Goal: Task Accomplishment & Management: Manage account settings

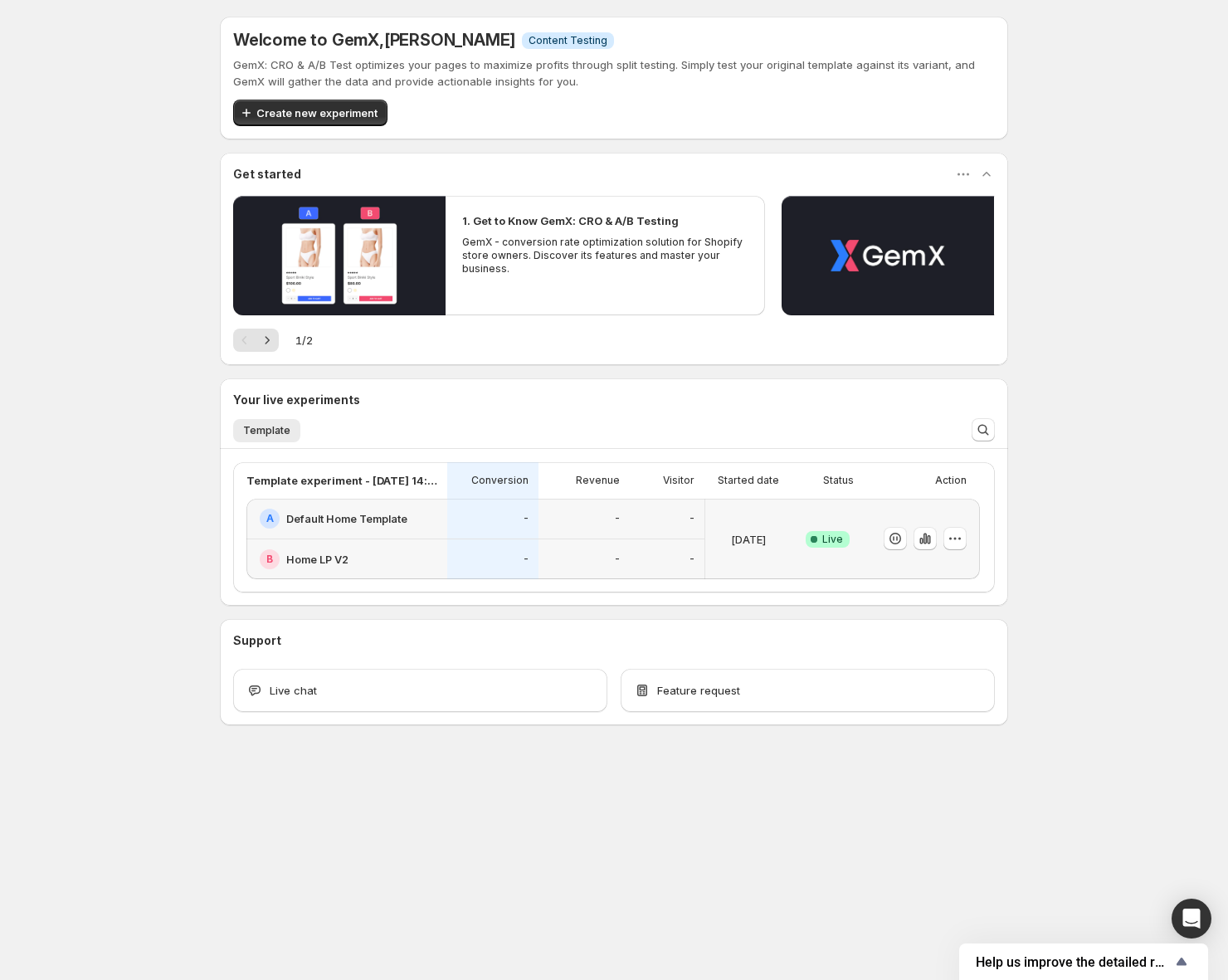
click at [749, 546] on p "[DATE]" at bounding box center [748, 538] width 35 height 17
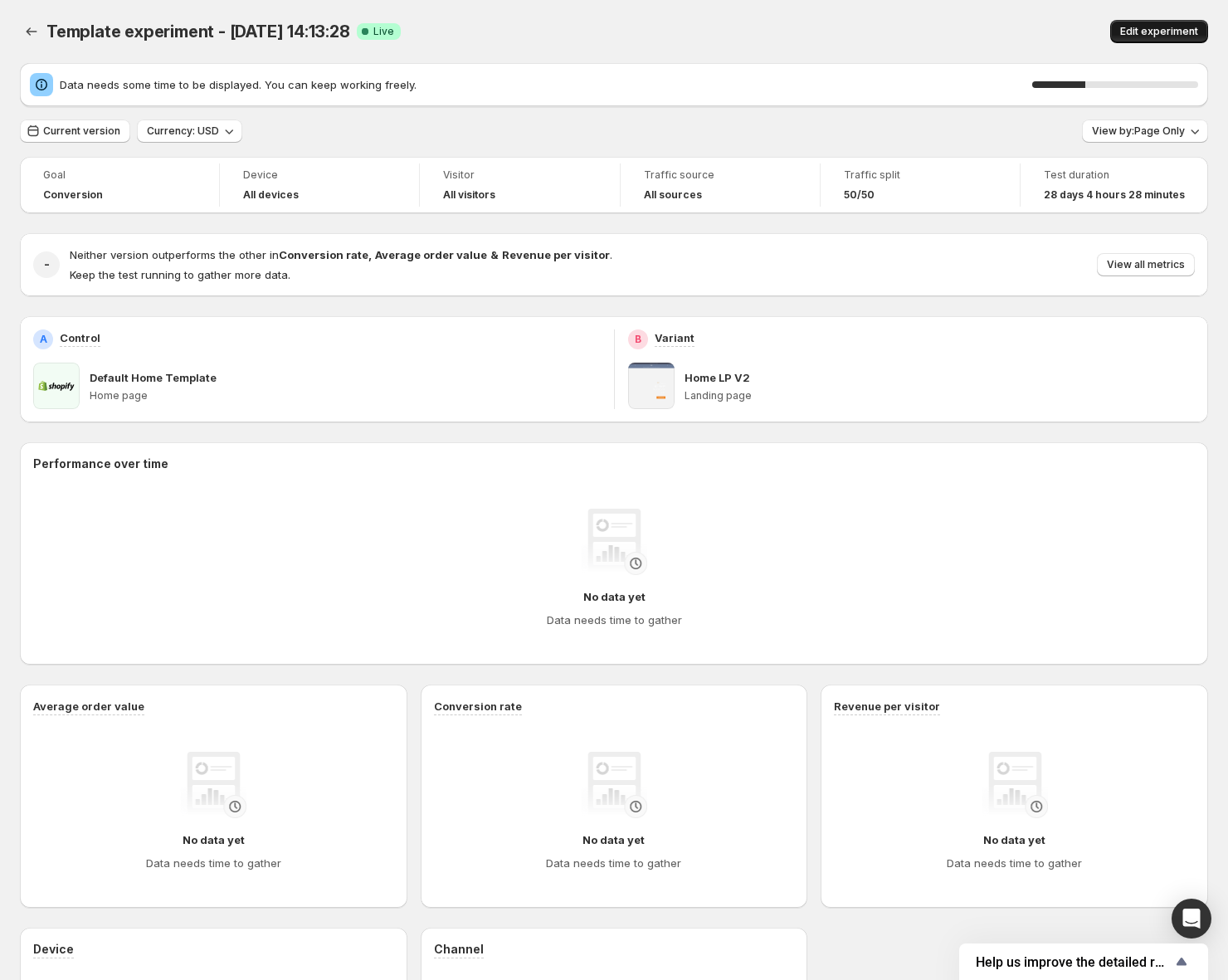
click at [1164, 39] on button "Edit experiment" at bounding box center [1159, 32] width 98 height 24
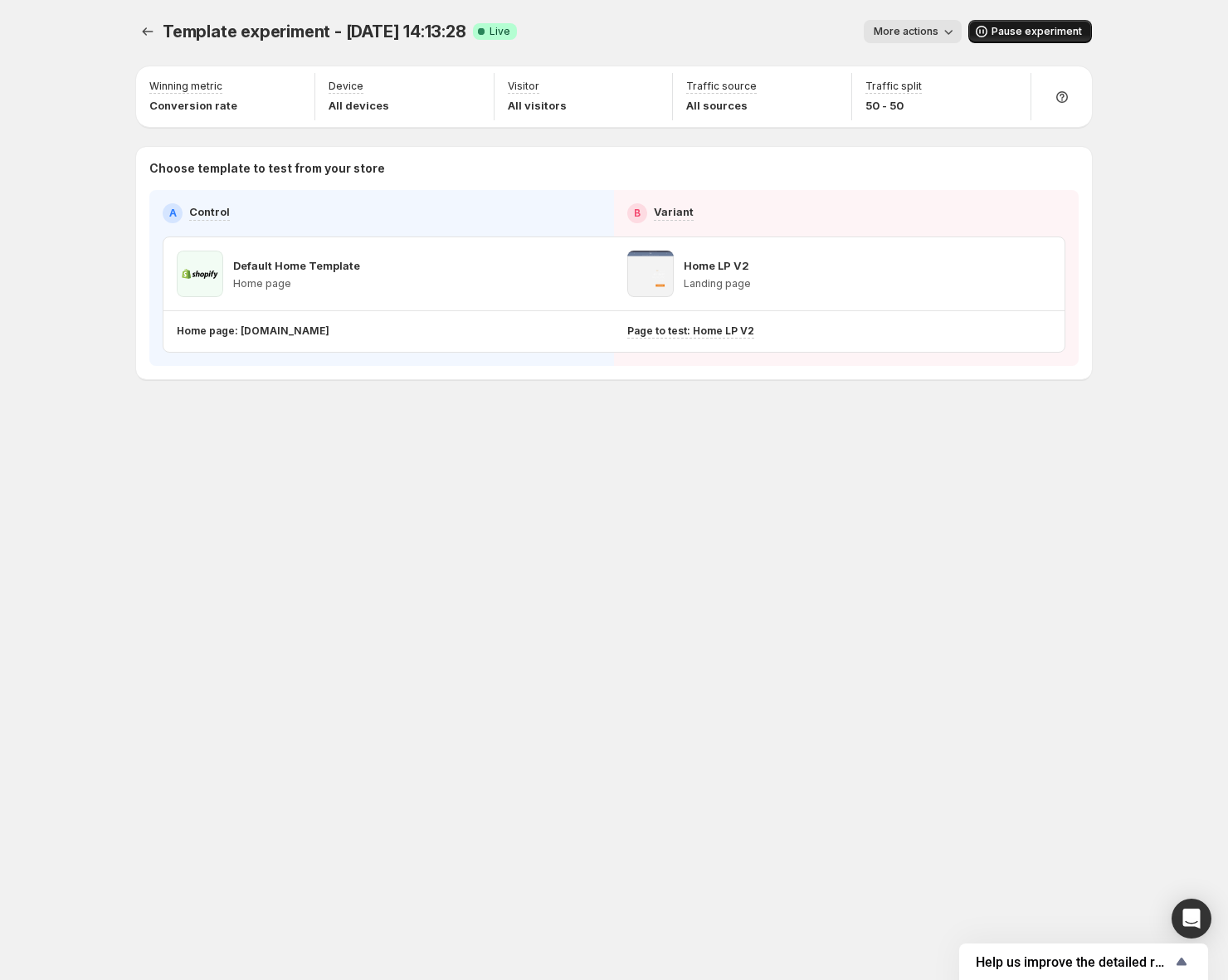
click at [1006, 29] on span "Pause experiment" at bounding box center [1037, 31] width 91 height 13
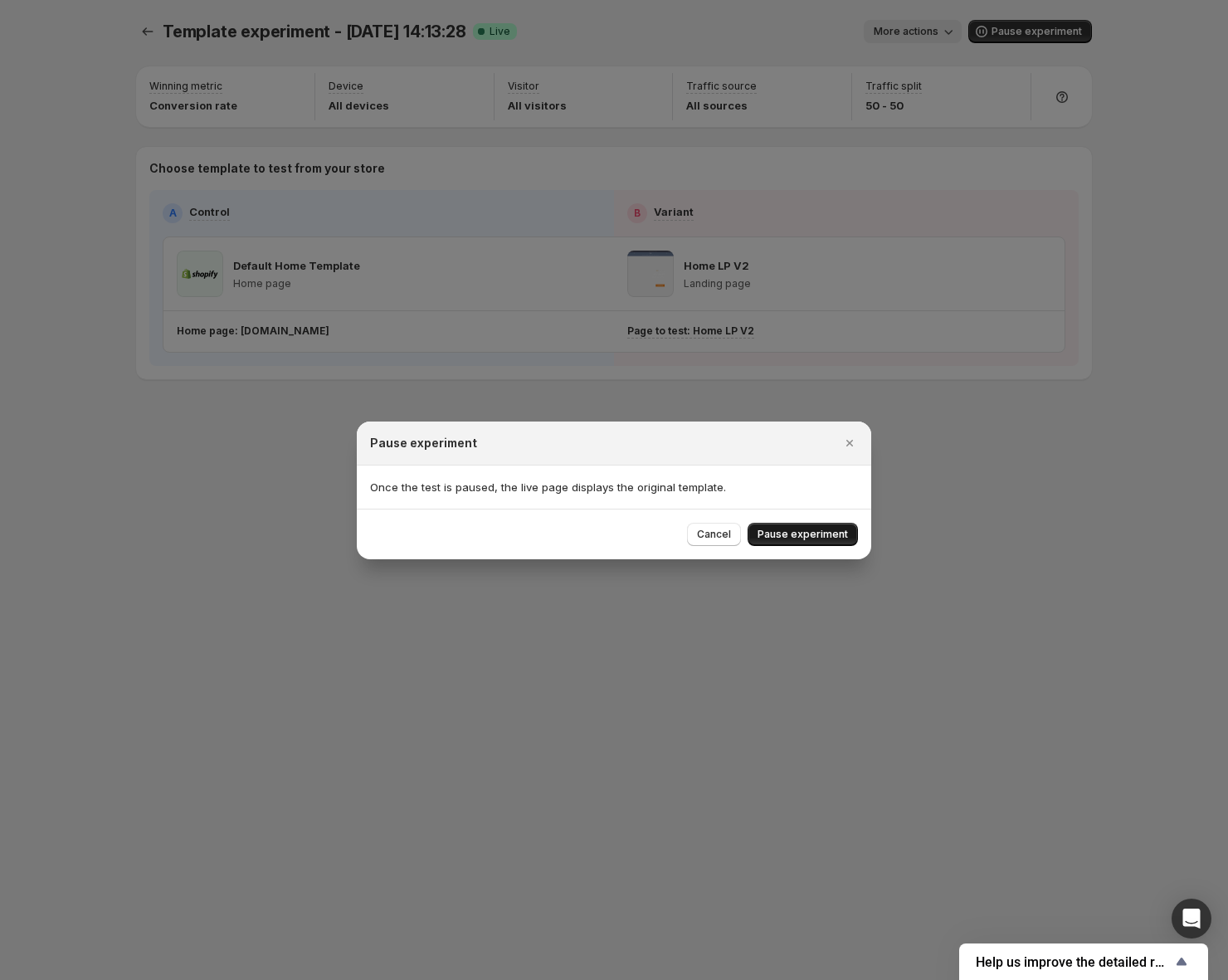
click at [810, 525] on button "Pause experiment" at bounding box center [803, 534] width 110 height 24
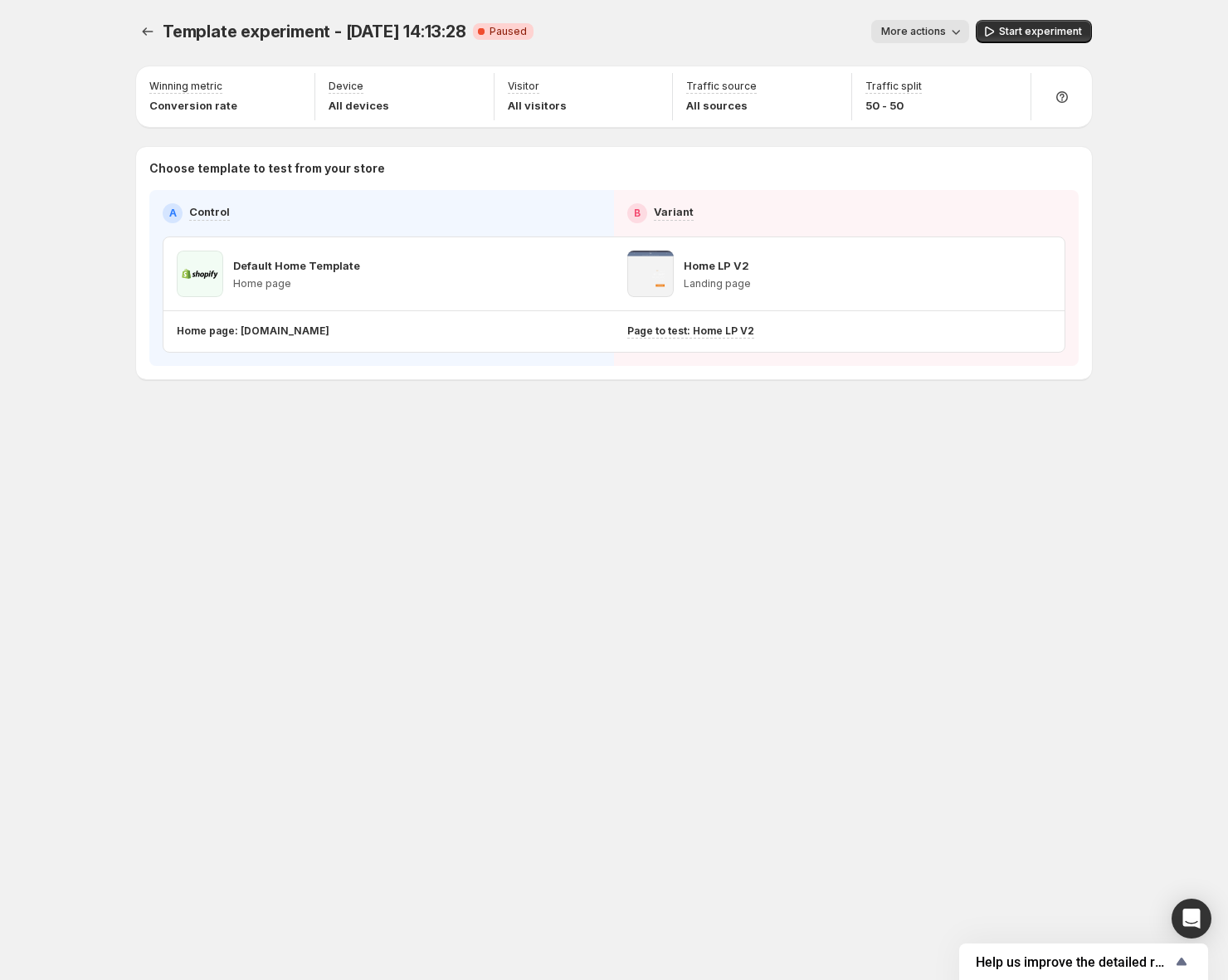
click at [425, 633] on div "Template experiment - [DATE] 14:13:28. This page is ready Template experiment -…" at bounding box center [614, 490] width 996 height 980
click at [153, 32] on icon "Experiments" at bounding box center [147, 32] width 17 height 17
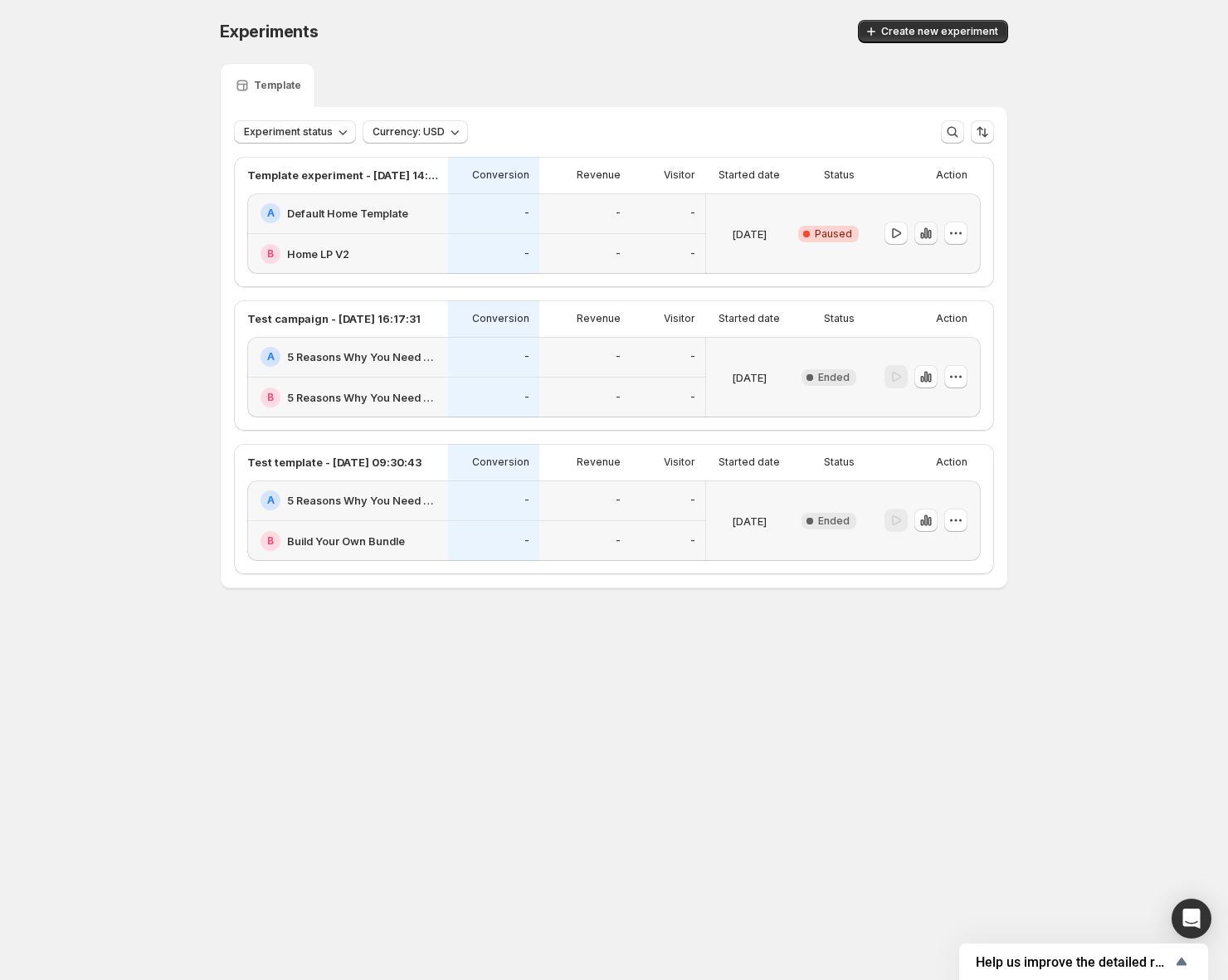
click at [921, 243] on button "button" at bounding box center [926, 234] width 24 height 24
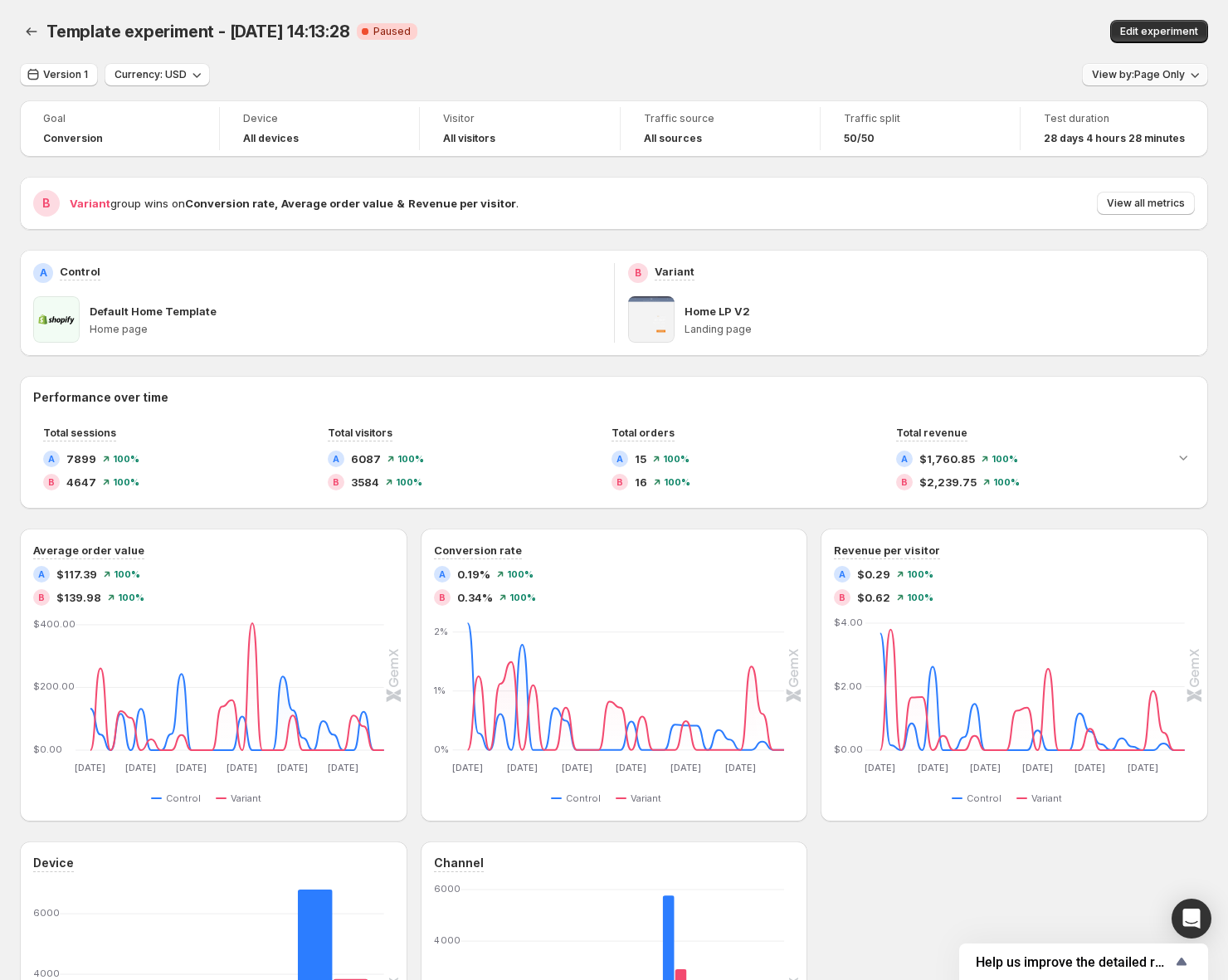
click at [1125, 76] on span "View by: Page Only" at bounding box center [1138, 74] width 93 height 13
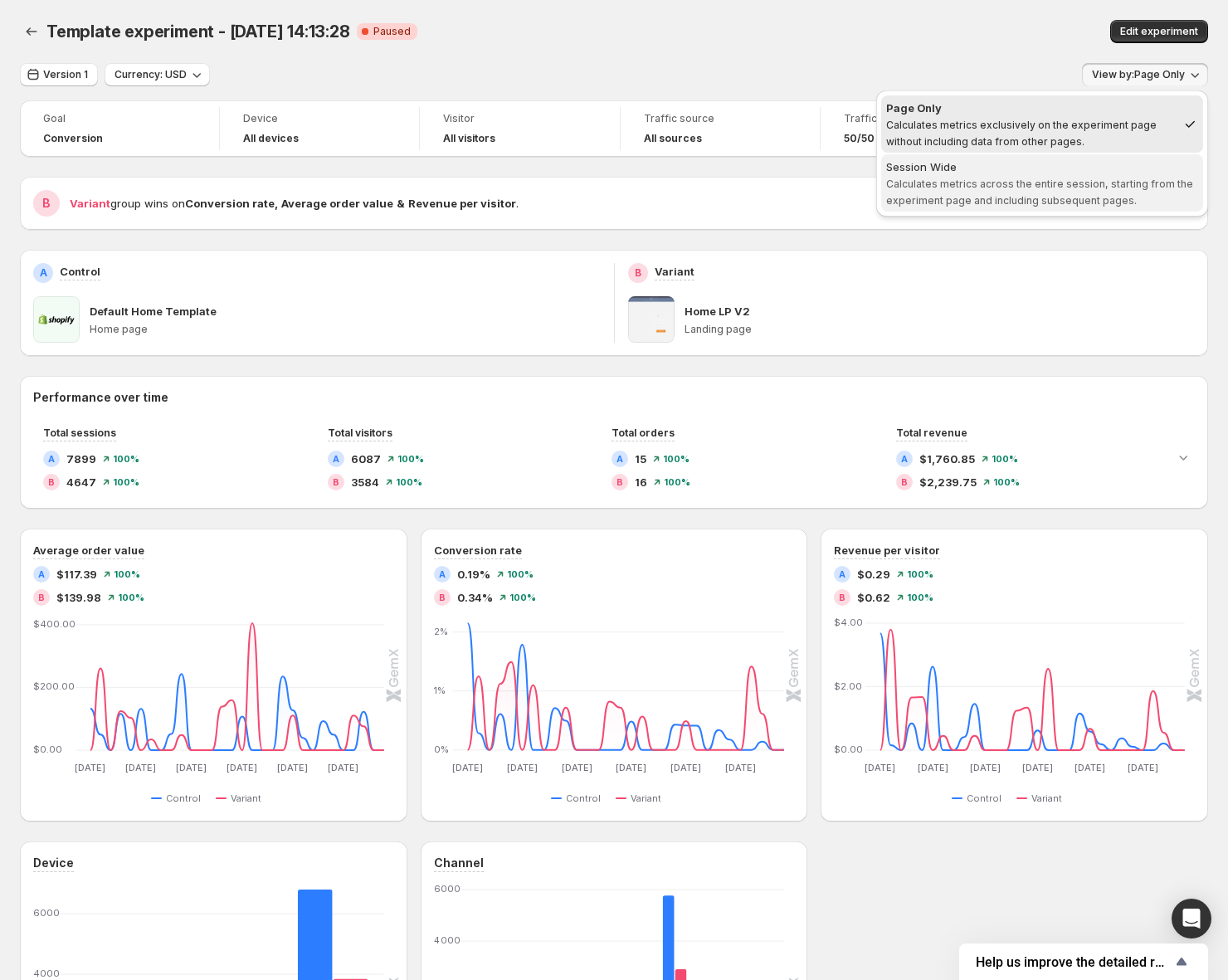
click at [1075, 166] on div "Session Wide" at bounding box center [1043, 167] width 312 height 17
